Goal: Task Accomplishment & Management: Use online tool/utility

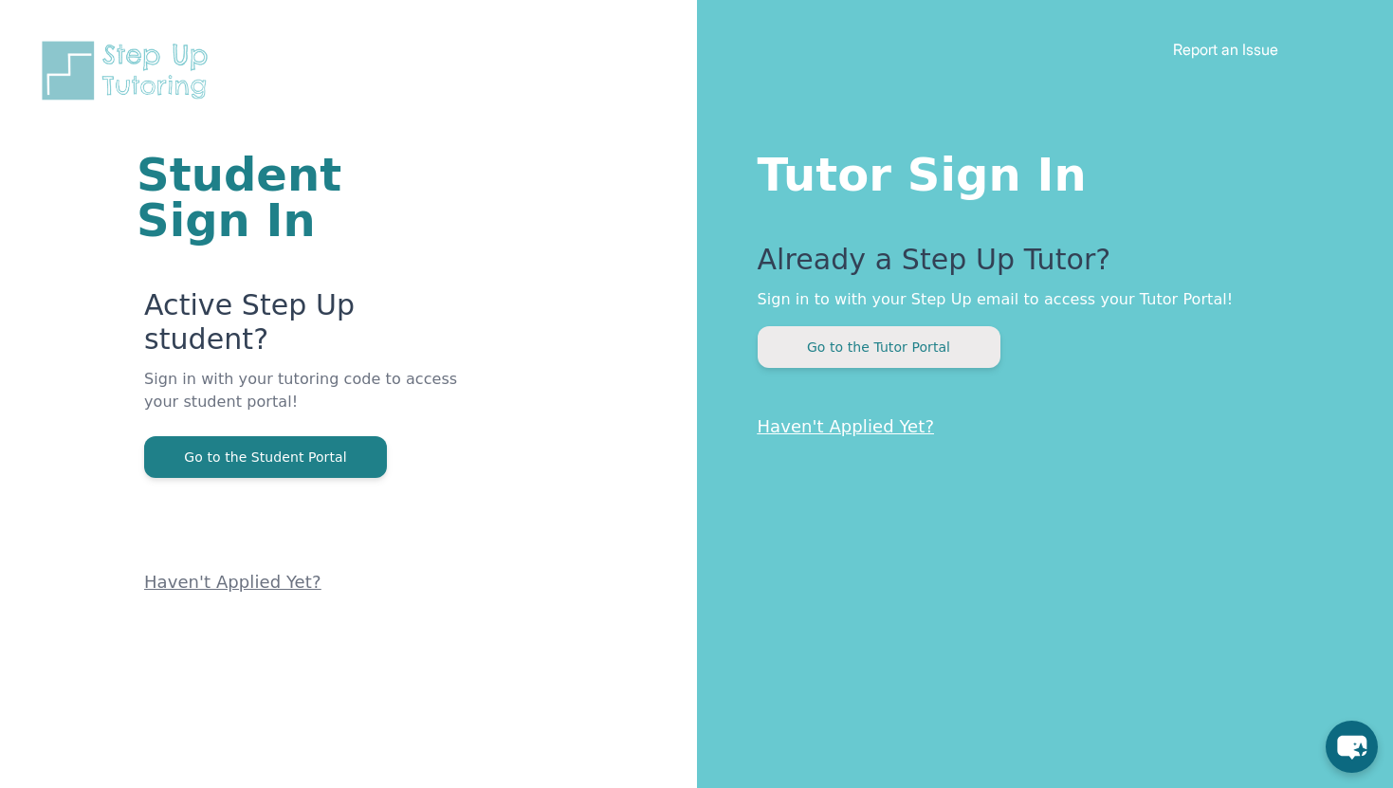
click at [830, 359] on button "Go to the Tutor Portal" at bounding box center [879, 347] width 243 height 42
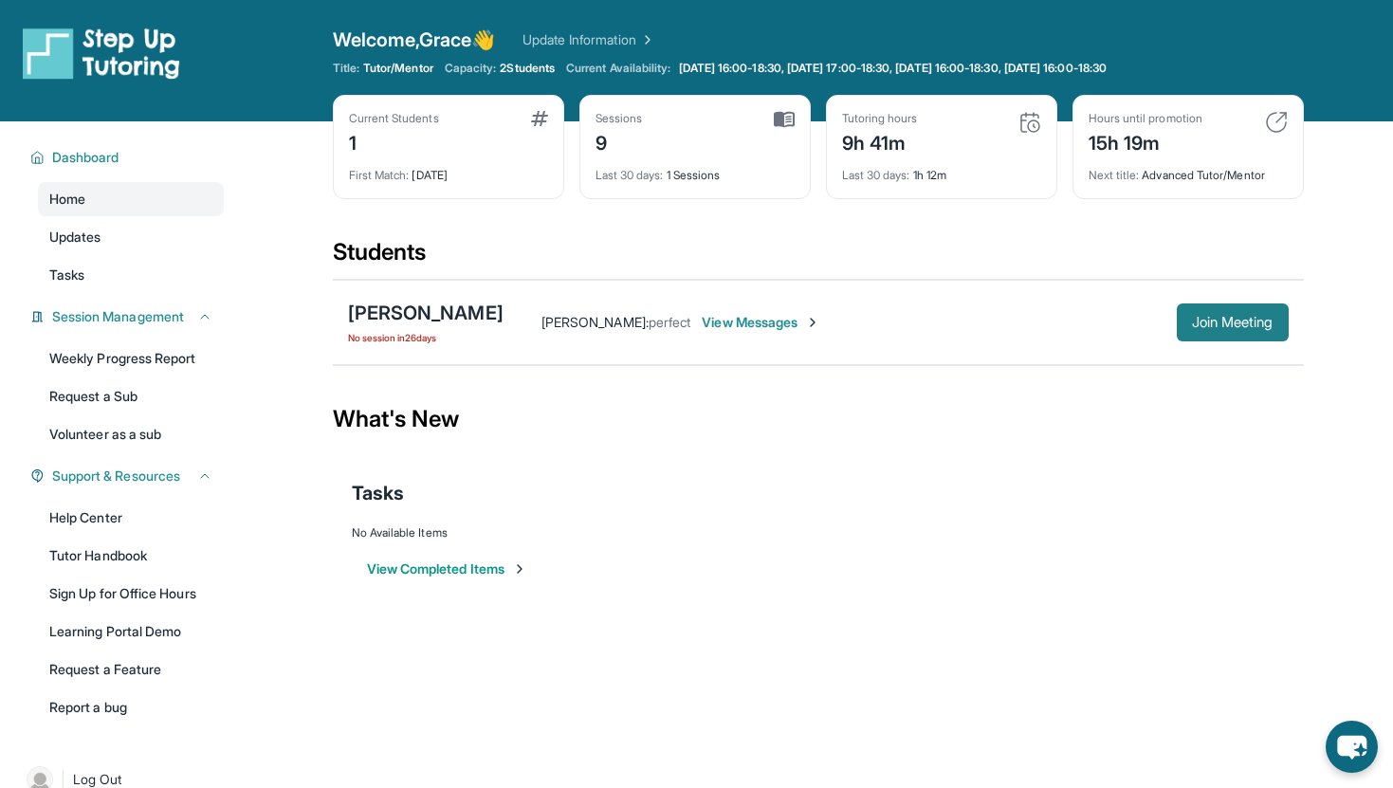
click at [1222, 317] on span "Join Meeting" at bounding box center [1233, 322] width 82 height 11
